Goal: Information Seeking & Learning: Learn about a topic

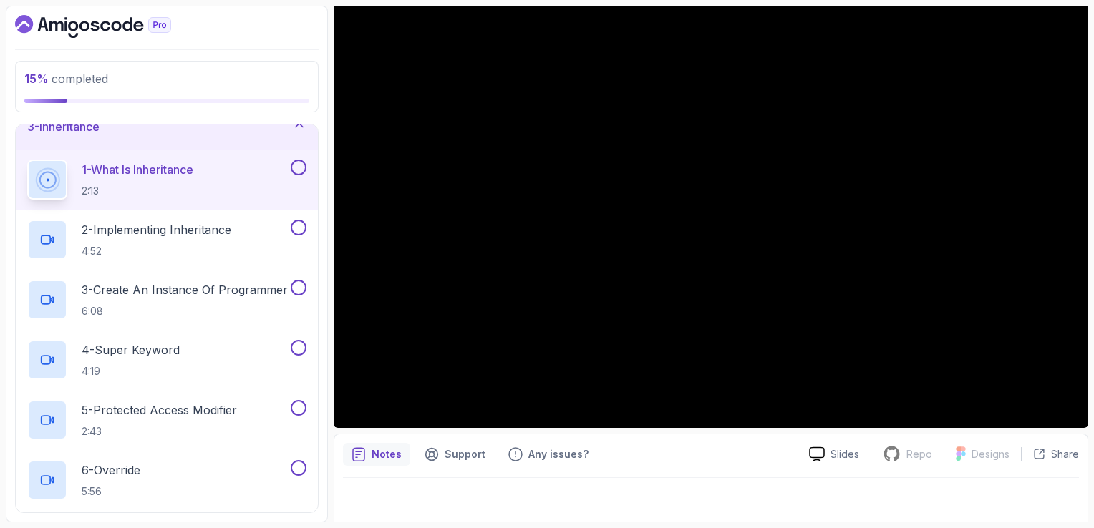
scroll to position [120, 0]
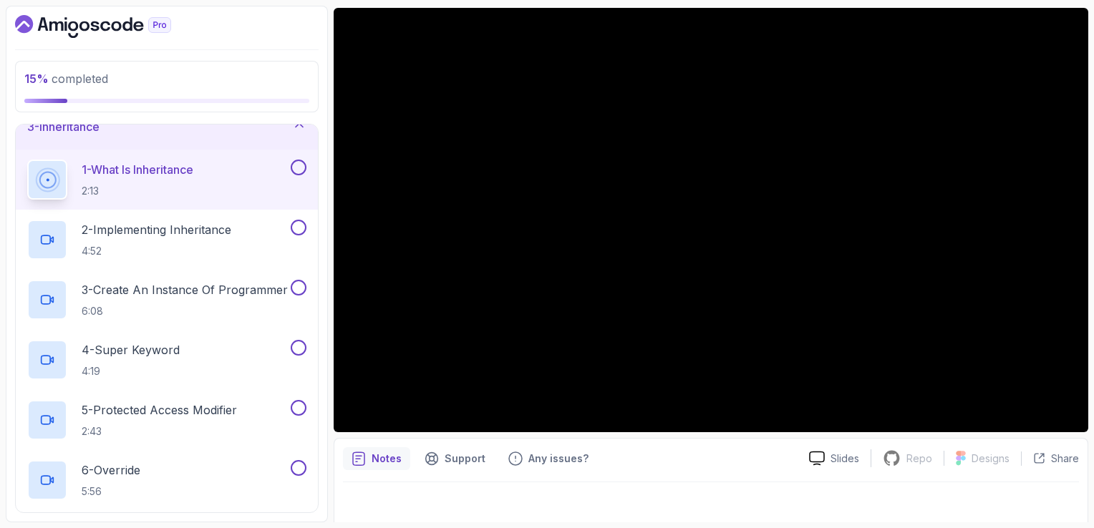
click at [656, 488] on div at bounding box center [711, 502] width 736 height 40
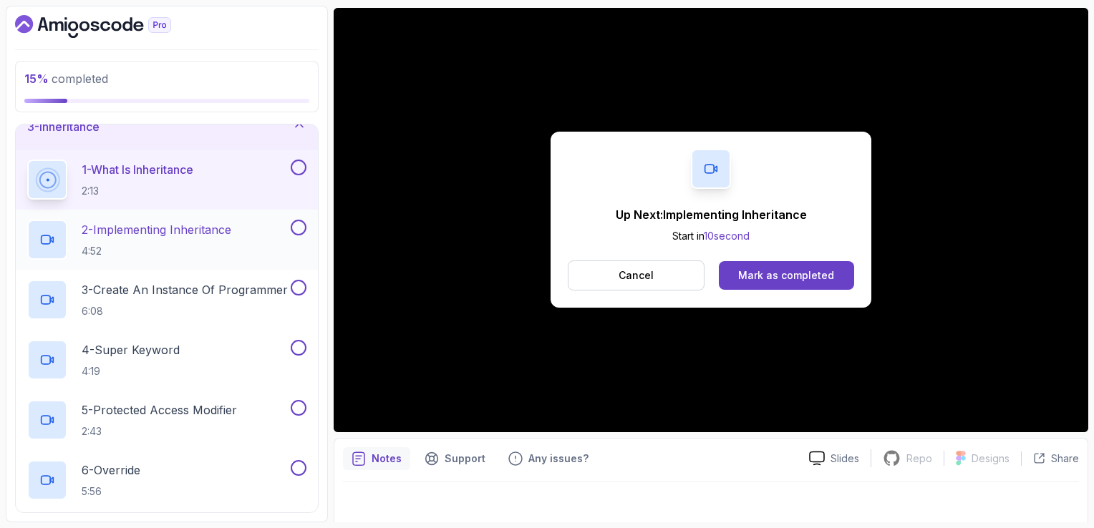
click at [203, 226] on p "2 - Implementing Inheritance" at bounding box center [157, 229] width 150 height 17
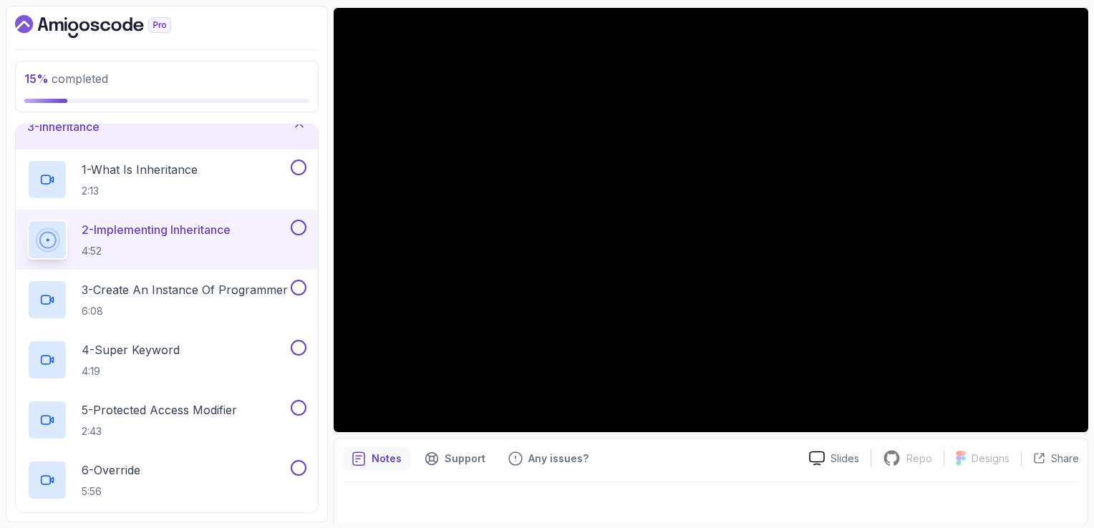
click at [27, 220] on button "2 - Implementing Inheritance 4:52" at bounding box center [166, 240] width 279 height 40
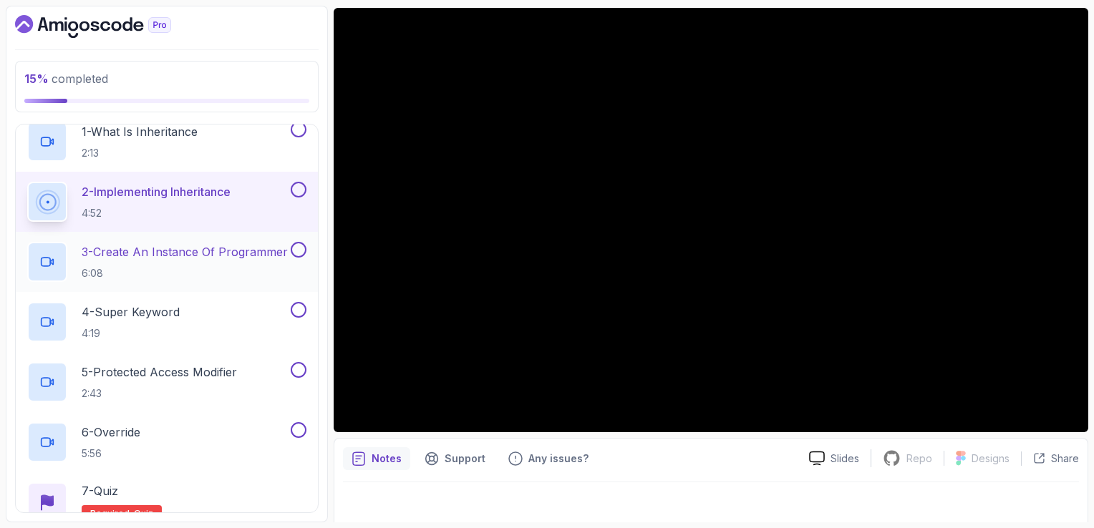
scroll to position [150, 0]
click at [217, 251] on p "3 - Create An Instance Of Programmer" at bounding box center [185, 253] width 206 height 17
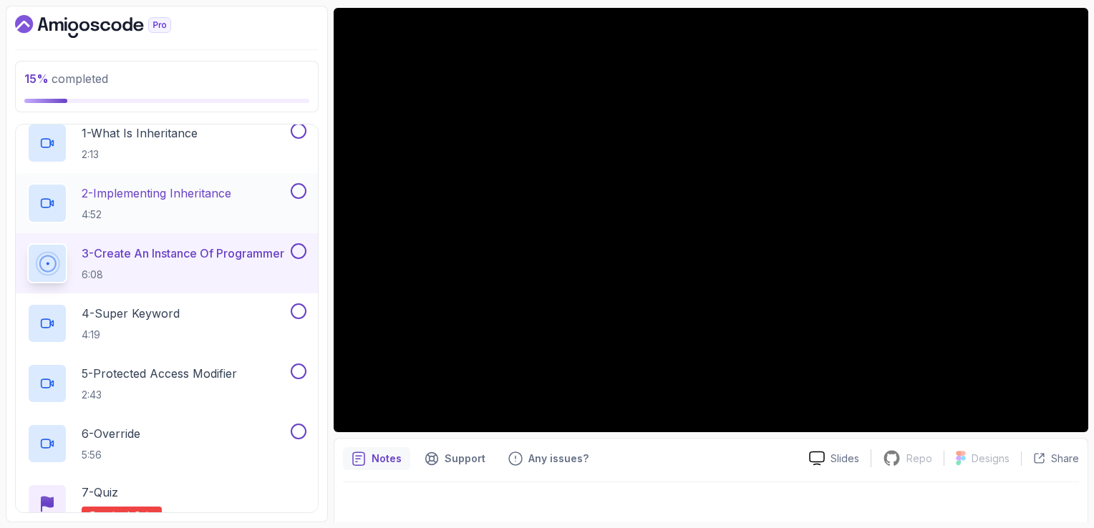
click at [295, 191] on button at bounding box center [299, 191] width 16 height 16
click at [301, 132] on button at bounding box center [299, 131] width 16 height 16
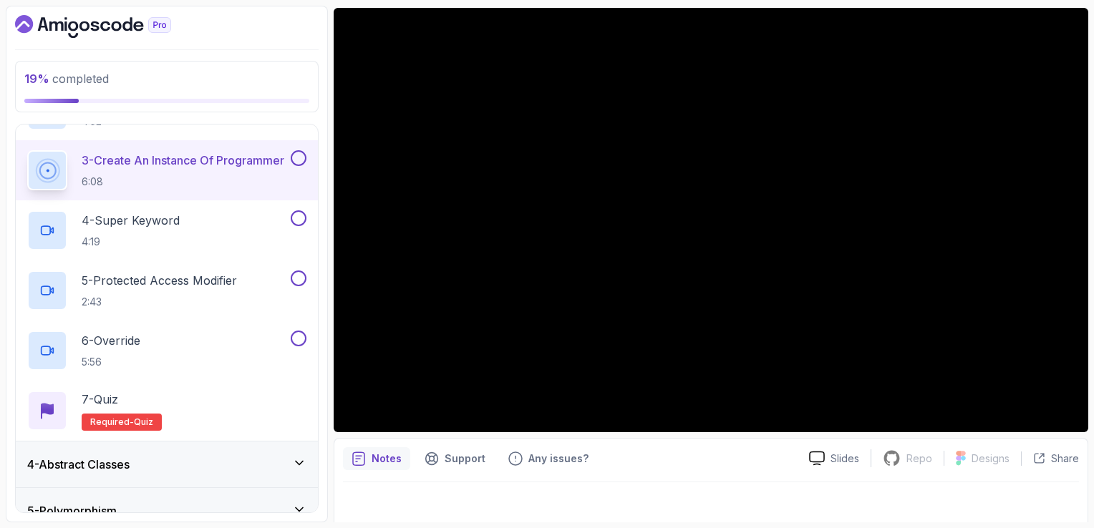
scroll to position [245, 0]
click at [291, 29] on button at bounding box center [299, 37] width 16 height 16
